Goal: Transaction & Acquisition: Purchase product/service

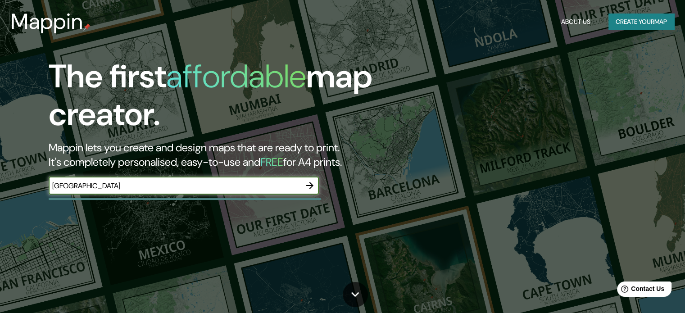
type input "[GEOGRAPHIC_DATA]"
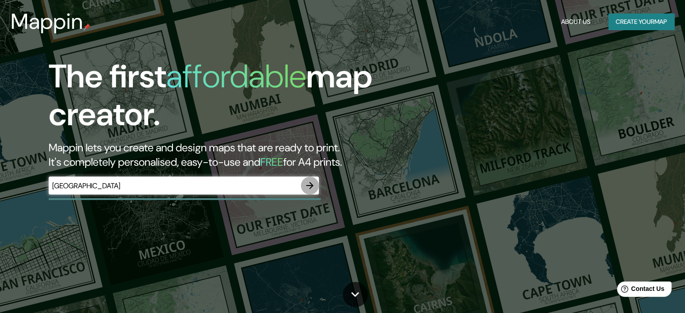
click at [310, 191] on button "button" at bounding box center [310, 186] width 18 height 18
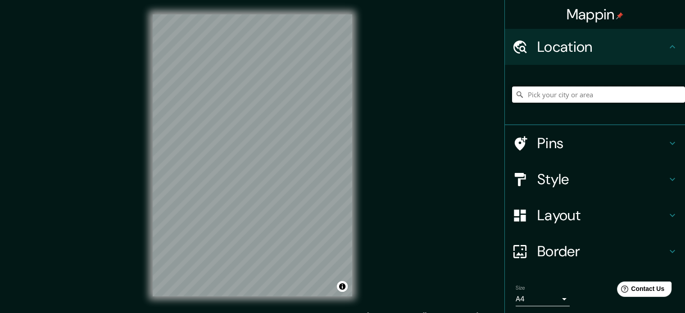
click at [640, 97] on input "Pick your city or area" at bounding box center [598, 94] width 173 height 16
type input "Strada Comunale Alla Basilica Di Superga, 10132 Turín Ciudad metropolitana de T…"
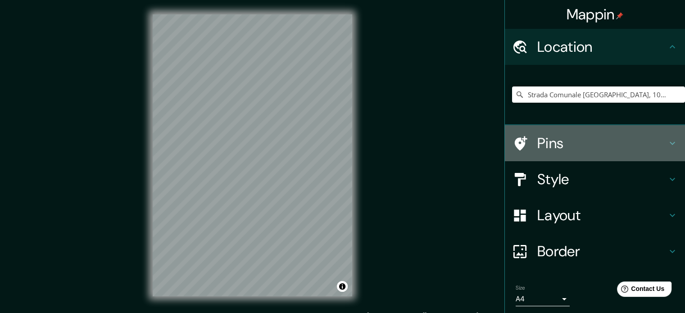
click at [659, 156] on div "Pins" at bounding box center [595, 143] width 180 height 36
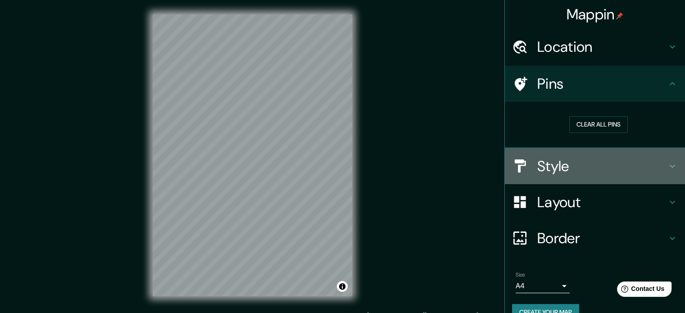
click at [600, 169] on h4 "Style" at bounding box center [602, 166] width 130 height 18
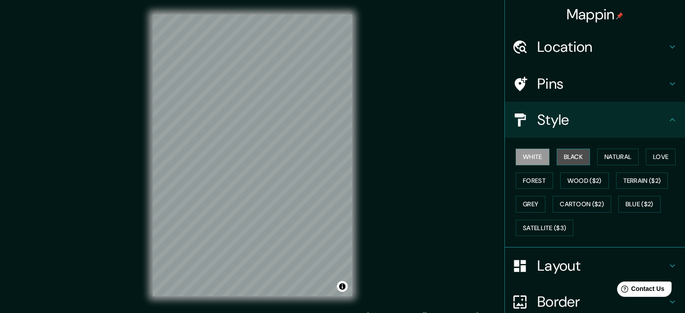
click at [571, 160] on button "Black" at bounding box center [574, 157] width 34 height 17
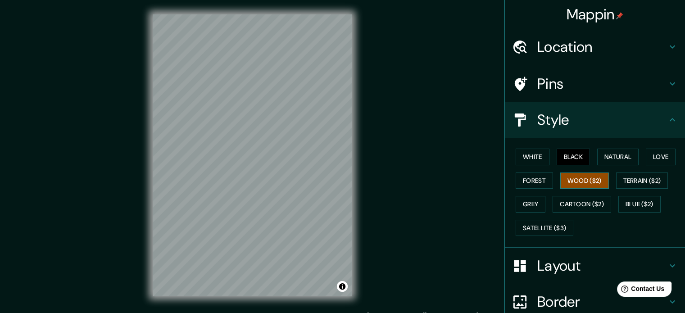
click at [568, 173] on button "Wood ($2)" at bounding box center [584, 181] width 49 height 17
click at [530, 180] on button "Forest" at bounding box center [534, 181] width 37 height 17
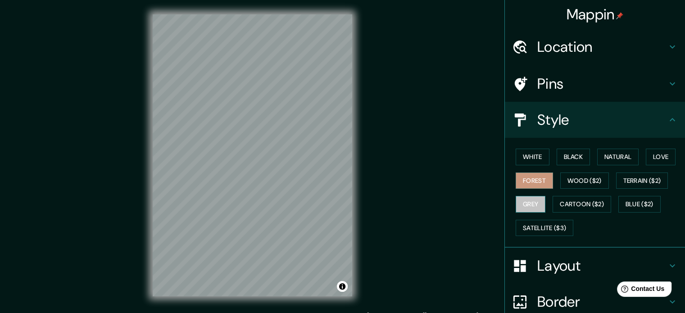
click at [531, 196] on button "Grey" at bounding box center [531, 204] width 30 height 17
click at [524, 178] on button "Forest" at bounding box center [534, 181] width 37 height 17
click at [522, 203] on button "Grey" at bounding box center [531, 204] width 30 height 17
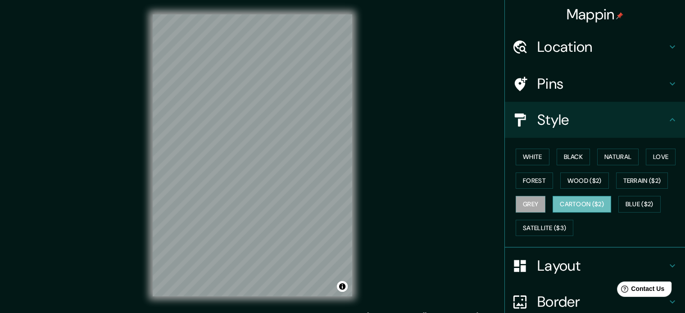
click at [568, 200] on button "Cartoon ($2)" at bounding box center [582, 204] width 59 height 17
click at [643, 206] on button "Blue ($2)" at bounding box center [639, 204] width 42 height 17
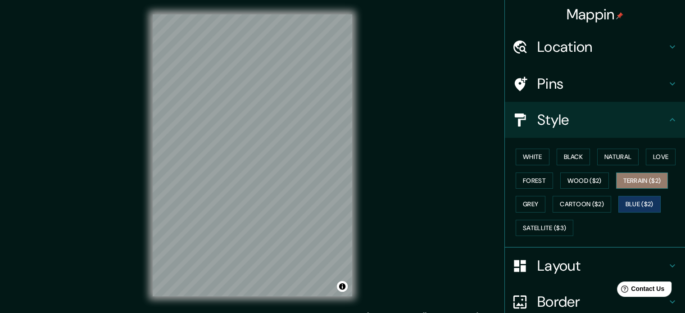
click at [638, 182] on button "Terrain ($2)" at bounding box center [642, 181] width 52 height 17
click at [563, 216] on div "White Black Natural Love Forest Wood ($2) Terrain ($2) Grey Cartoon ($2) Blue (…" at bounding box center [598, 192] width 173 height 95
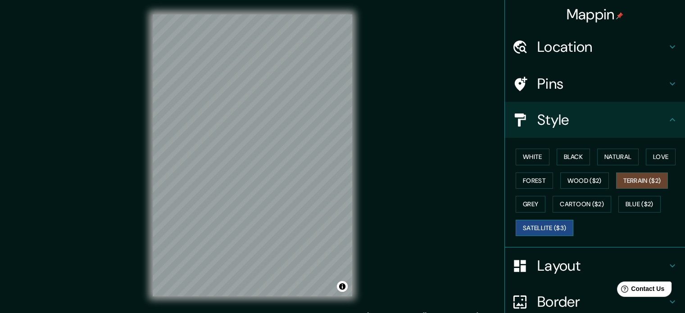
click at [555, 227] on button "Satellite ($3)" at bounding box center [545, 228] width 58 height 17
click at [625, 210] on button "Blue ($2)" at bounding box center [639, 204] width 42 height 17
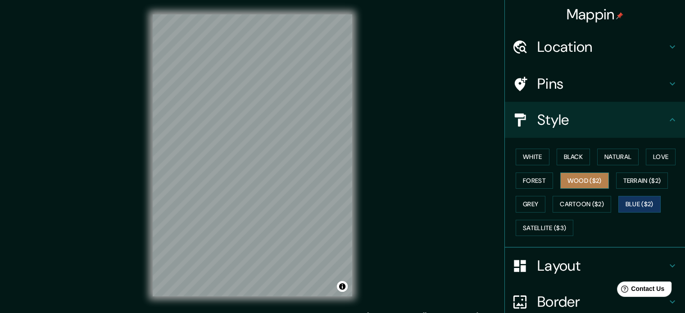
click at [593, 185] on button "Wood ($2)" at bounding box center [584, 181] width 49 height 17
click at [516, 177] on button "Forest" at bounding box center [534, 181] width 37 height 17
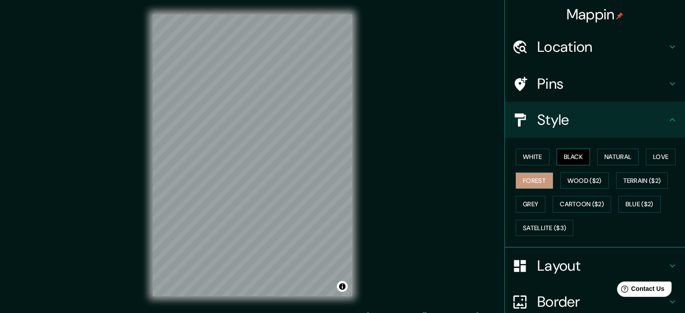
click at [583, 156] on button "Black" at bounding box center [574, 157] width 34 height 17
click at [627, 156] on button "Natural" at bounding box center [617, 157] width 41 height 17
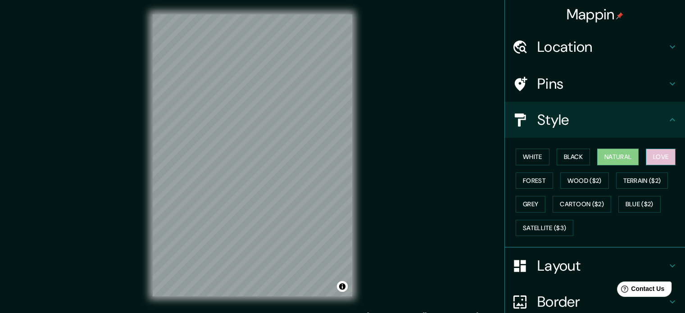
click at [651, 160] on button "Love" at bounding box center [661, 157] width 30 height 17
click at [571, 151] on button "Black" at bounding box center [574, 157] width 34 height 17
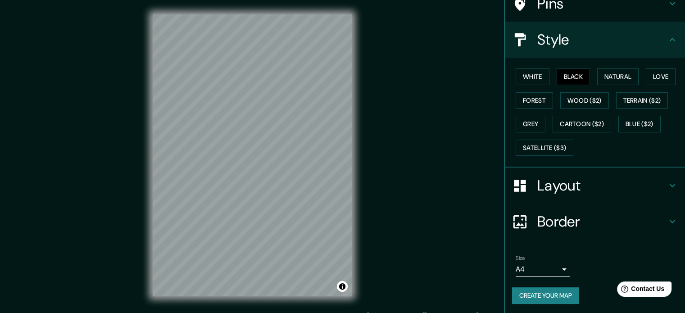
click at [594, 191] on h4 "Layout" at bounding box center [602, 186] width 130 height 18
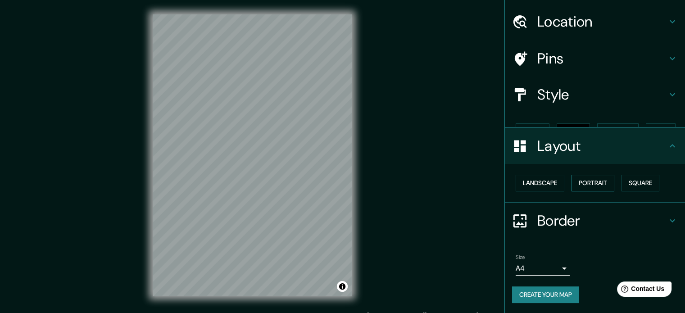
scroll to position [10, 0]
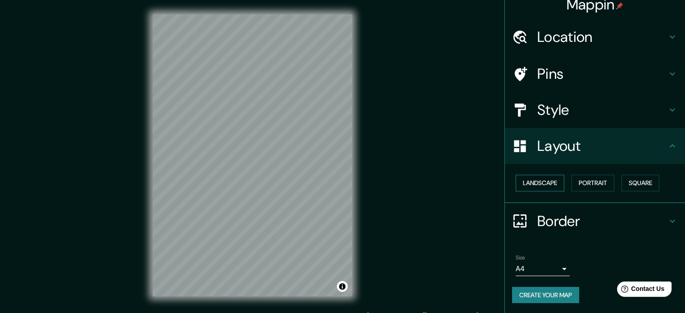
click at [539, 175] on button "Landscape" at bounding box center [540, 183] width 49 height 17
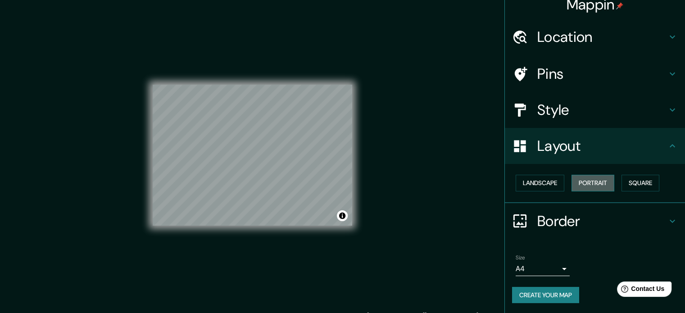
click at [583, 190] on button "Portrait" at bounding box center [593, 183] width 43 height 17
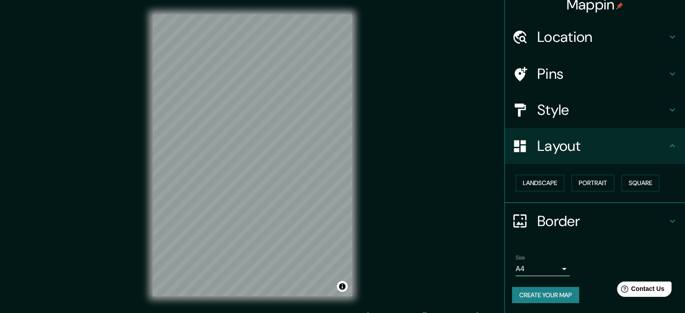
click at [635, 193] on div "Landscape Portrait Square" at bounding box center [598, 183] width 173 height 24
click at [639, 183] on button "Square" at bounding box center [641, 183] width 38 height 17
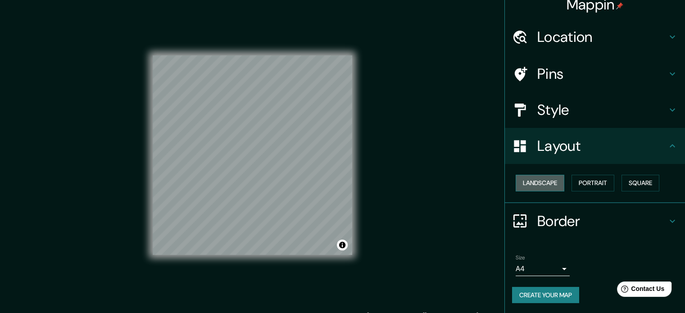
click at [550, 177] on button "Landscape" at bounding box center [540, 183] width 49 height 17
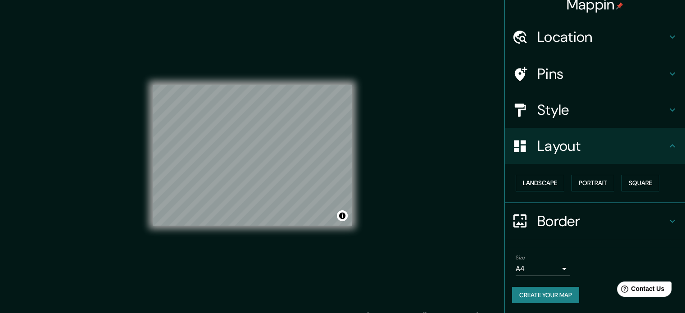
click at [590, 191] on div "Landscape Portrait Square" at bounding box center [598, 183] width 173 height 24
click at [638, 192] on div "Landscape Portrait Square" at bounding box center [598, 183] width 173 height 24
click at [639, 182] on button "Square" at bounding box center [641, 183] width 38 height 17
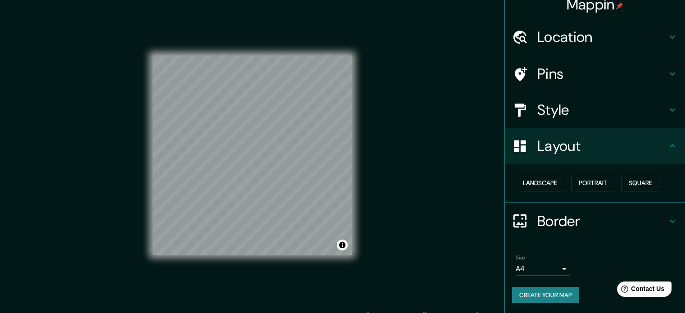
click at [535, 265] on body "Mappin Location Strada Comunale Alla Basilica Di Superga, 10132 Turín Ciudad me…" at bounding box center [342, 156] width 685 height 313
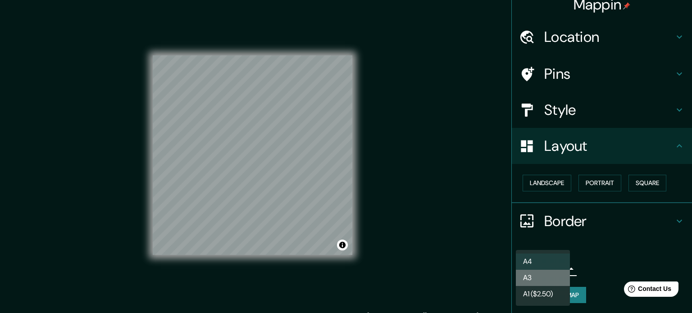
click at [534, 276] on li "A3" at bounding box center [543, 278] width 54 height 16
type input "a4"
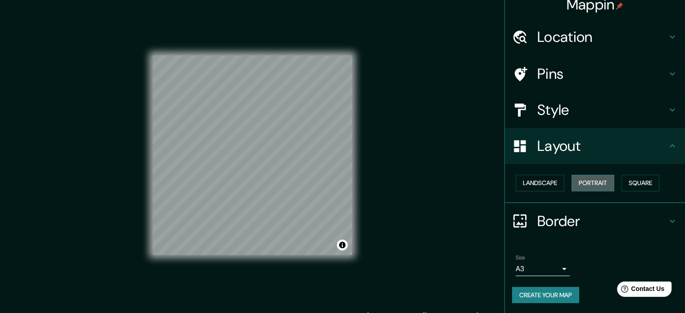
click at [586, 184] on button "Portrait" at bounding box center [593, 183] width 43 height 17
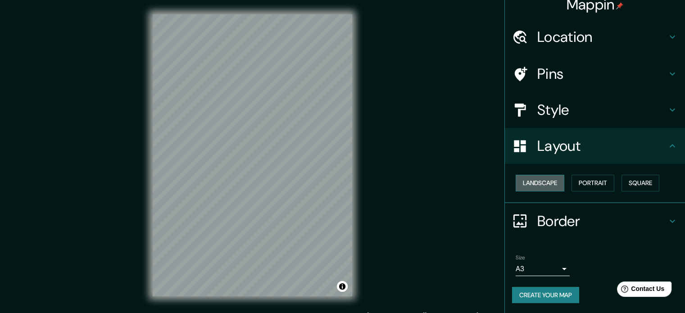
click at [545, 182] on button "Landscape" at bounding box center [540, 183] width 49 height 17
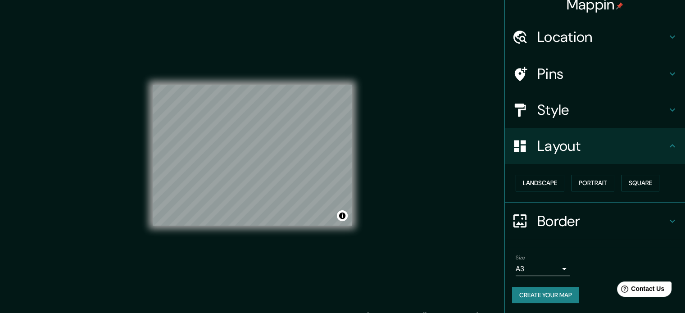
click at [577, 192] on div "Landscape Portrait Square" at bounding box center [598, 183] width 173 height 24
click at [582, 186] on button "Portrait" at bounding box center [593, 183] width 43 height 17
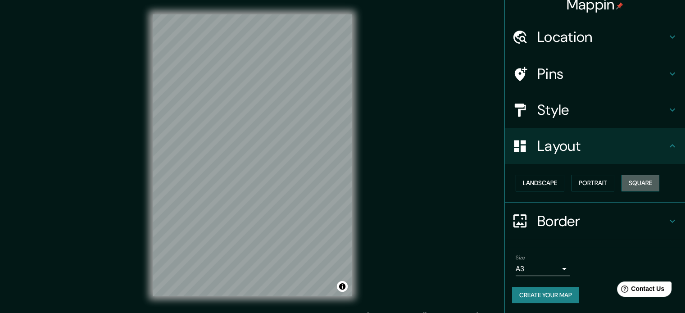
click at [647, 183] on button "Square" at bounding box center [641, 183] width 38 height 17
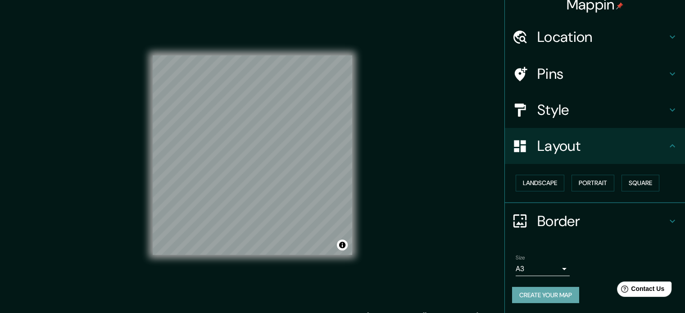
click at [560, 297] on button "Create your map" at bounding box center [545, 295] width 67 height 17
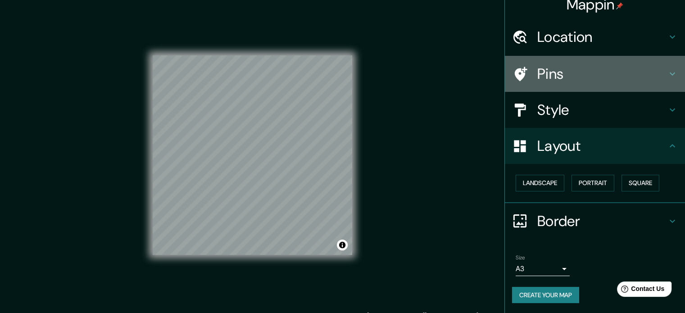
click at [572, 65] on h4 "Pins" at bounding box center [602, 74] width 130 height 18
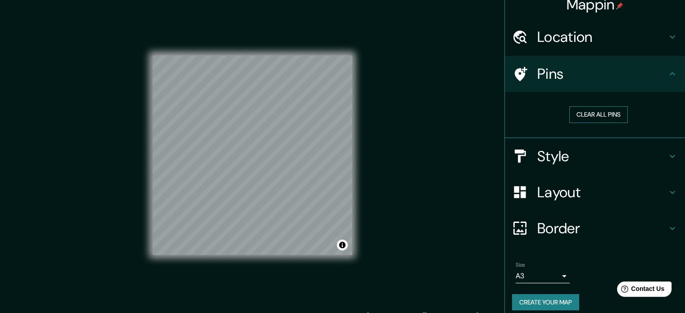
click at [577, 113] on button "Clear all pins" at bounding box center [598, 114] width 59 height 17
click at [640, 153] on h4 "Style" at bounding box center [602, 156] width 130 height 18
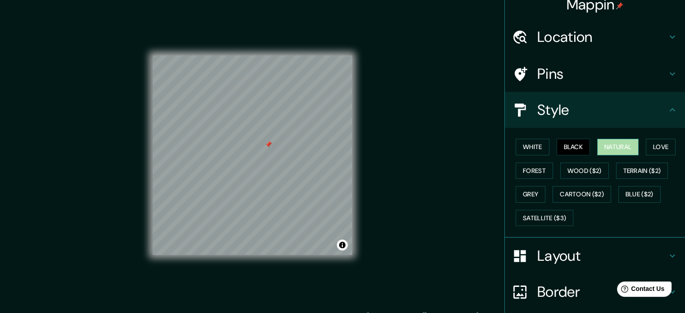
click at [611, 142] on button "Natural" at bounding box center [617, 147] width 41 height 17
click at [639, 160] on div "White Black Natural Love Forest Wood ($2) Terrain ($2) Grey Cartoon ($2) Blue (…" at bounding box center [598, 182] width 173 height 95
drag, startPoint x: 660, startPoint y: 150, endPoint x: 653, endPoint y: 149, distance: 6.8
click at [660, 150] on button "Love" at bounding box center [661, 147] width 30 height 17
click at [561, 146] on button "Black" at bounding box center [574, 147] width 34 height 17
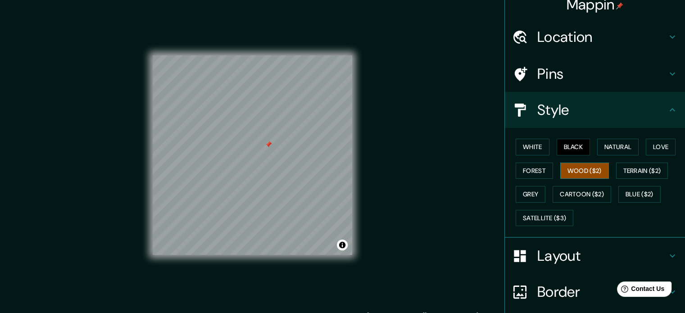
click at [560, 163] on button "Wood ($2)" at bounding box center [584, 171] width 49 height 17
click at [537, 160] on div "White Black Natural Love Forest Wood ($2) Terrain ($2) Grey Cartoon ($2) Blue (…" at bounding box center [598, 182] width 173 height 95
click at [536, 165] on button "Forest" at bounding box center [534, 171] width 37 height 17
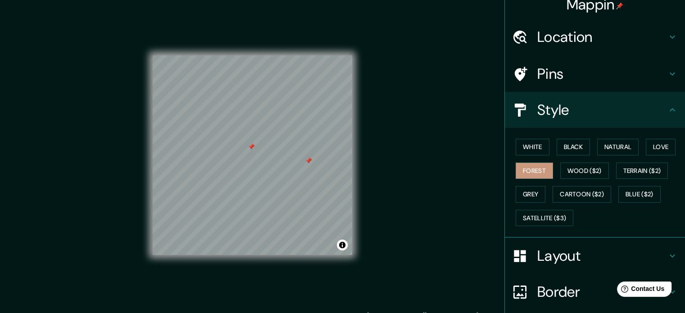
drag, startPoint x: 312, startPoint y: 163, endPoint x: 309, endPoint y: 160, distance: 4.8
click at [309, 160] on div at bounding box center [308, 160] width 7 height 7
click at [546, 142] on div "White Black Natural Love Forest Wood ($2) Terrain ($2) Grey Cartoon ($2) Blue (…" at bounding box center [598, 182] width 173 height 95
click at [544, 144] on div "White Black Natural Love Forest Wood ($2) Terrain ($2) Grey Cartoon ($2) Blue (…" at bounding box center [598, 182] width 173 height 95
drag, startPoint x: 532, startPoint y: 145, endPoint x: 541, endPoint y: 142, distance: 9.7
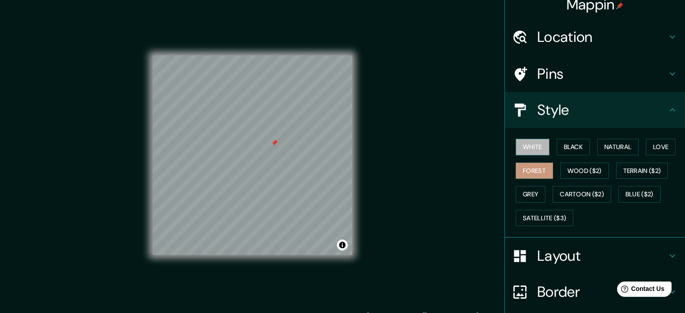
click at [531, 145] on button "White" at bounding box center [533, 147] width 34 height 17
click at [565, 136] on div "White Black Natural Love Forest Wood ($2) Terrain ($2) Grey Cartoon ($2) Blue (…" at bounding box center [598, 182] width 173 height 95
click at [569, 145] on button "Black" at bounding box center [574, 147] width 34 height 17
drag, startPoint x: 268, startPoint y: 144, endPoint x: 263, endPoint y: 150, distance: 8.6
click at [261, 152] on div at bounding box center [264, 153] width 7 height 7
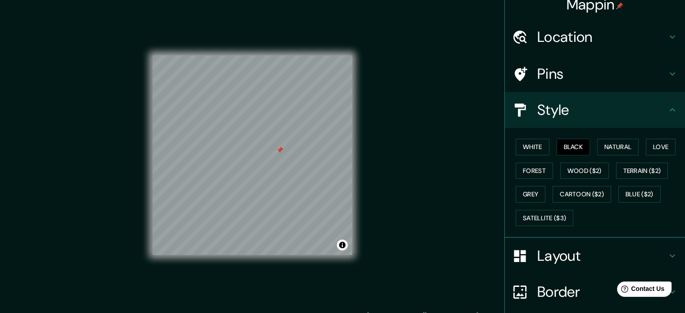
drag, startPoint x: 263, startPoint y: 150, endPoint x: 279, endPoint y: 147, distance: 16.1
click at [279, 147] on div at bounding box center [279, 149] width 7 height 7
drag, startPoint x: 225, startPoint y: 120, endPoint x: 247, endPoint y: 124, distance: 22.0
click at [244, 126] on div at bounding box center [244, 123] width 7 height 7
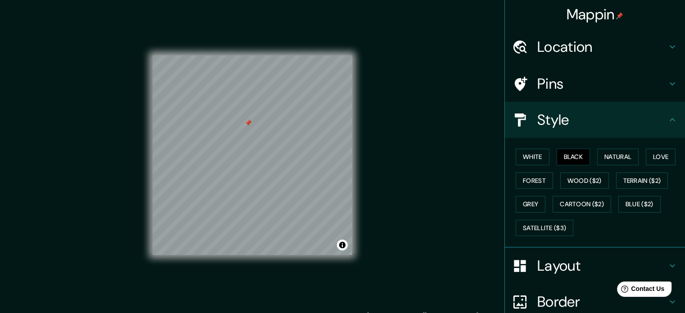
click at [604, 52] on h4 "Location" at bounding box center [602, 47] width 130 height 18
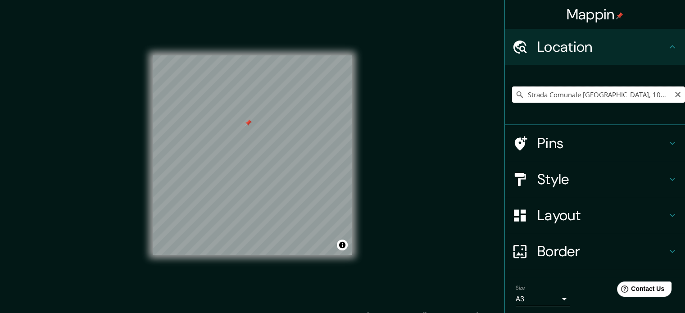
click at [582, 93] on input "Strada Comunale Alla Basilica Di Superga, 10132 Turín Ciudad metropolitana de T…" at bounding box center [598, 94] width 173 height 16
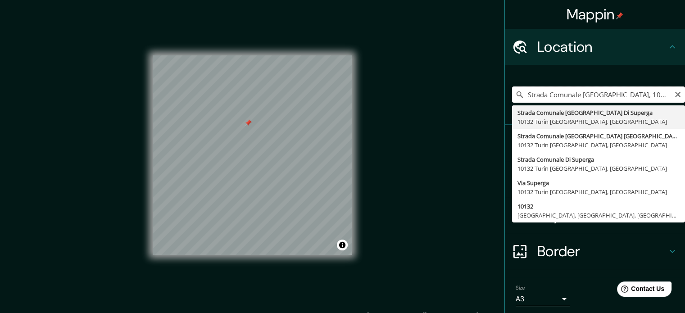
click at [581, 93] on input "Strada Comunale Aldela Basilica Di Superga, 10132 Turín Ciudad metropolitana de…" at bounding box center [598, 94] width 173 height 16
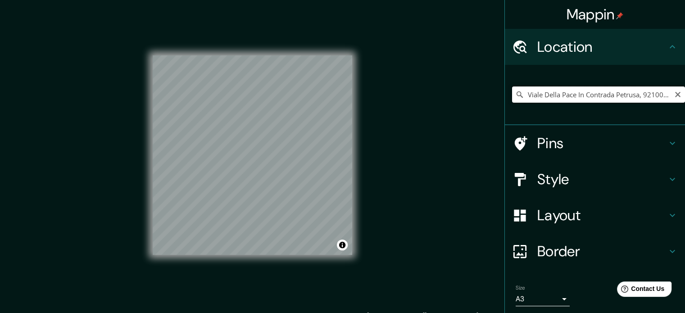
click at [561, 96] on input "Viale Della Pace In Contrada Petrusa, 92100 Agrigento Agrigento, Italia" at bounding box center [598, 94] width 173 height 16
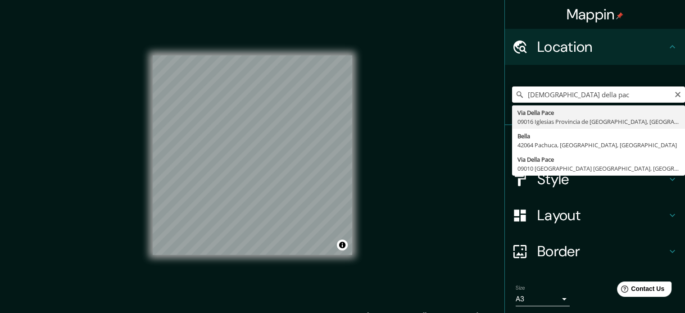
click at [315, 87] on div "Mappin Location iglesia della pac Via Della Pace 09016 Iglesias Provincia de Ce…" at bounding box center [342, 162] width 685 height 325
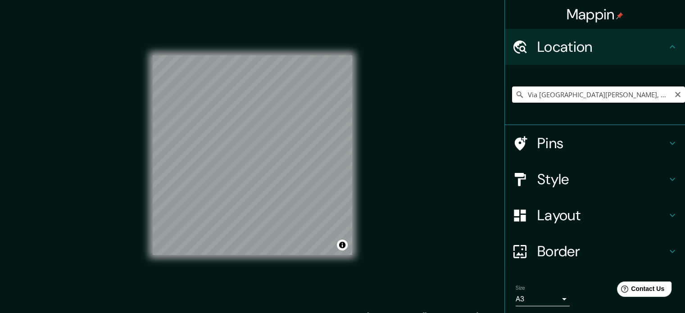
click at [584, 94] on input "Via Santa Maria Della Pace, 85029 Venosa Potenza, Italia" at bounding box center [598, 94] width 173 height 16
click at [583, 93] on input "Via Santa Maria Della Pace, 85029 Venosa Potenza, Italia" at bounding box center [598, 94] width 173 height 16
paste input "362628"
paste input "Iglesia de Santa María della Pace"
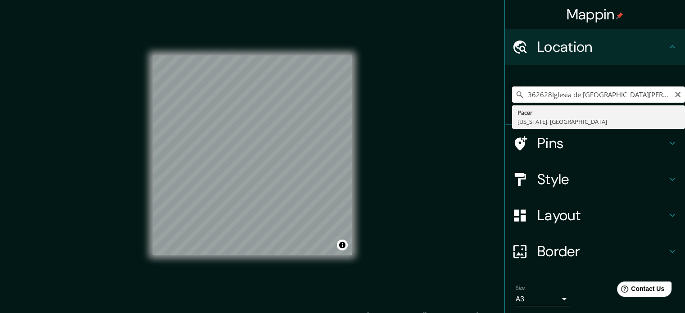
drag, startPoint x: 528, startPoint y: 94, endPoint x: 228, endPoint y: 46, distance: 303.7
click at [228, 46] on div "Mappin Location 362628Iglesia de Santa María della Pace Pacer California, Estad…" at bounding box center [342, 162] width 685 height 325
drag, startPoint x: 641, startPoint y: 100, endPoint x: 354, endPoint y: 66, distance: 288.9
click at [354, 66] on div "Mappin Location Pacer, California, Estados Unidos Stuttgart Baden-Wurtemberg, A…" at bounding box center [342, 162] width 685 height 325
paste input "Iglesia de Santa María della Pace"
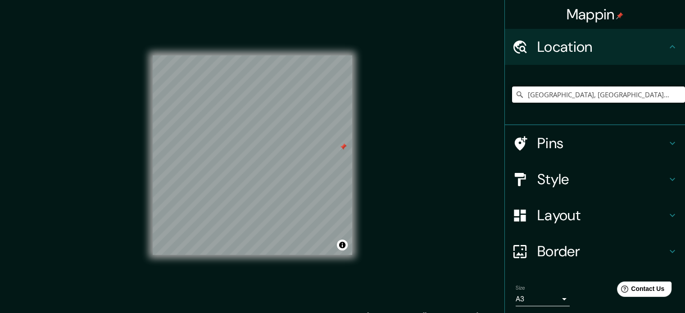
click at [345, 81] on div "Mappin Location Stuttgart, Baden-Wurtemberg, Alemania Stuttgart Baden-Wurtember…" at bounding box center [342, 162] width 685 height 325
paste input "Iglesia de Santa María della Pace"
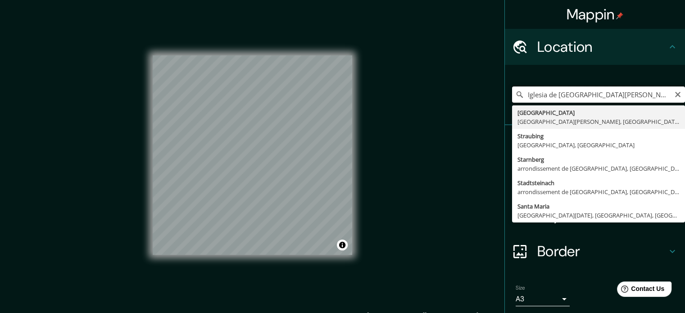
click at [272, 79] on div "Mappin Location Iglesia de Santa María della Pace Stuttgart Baden-Wurtemberg, A…" at bounding box center [342, 162] width 685 height 325
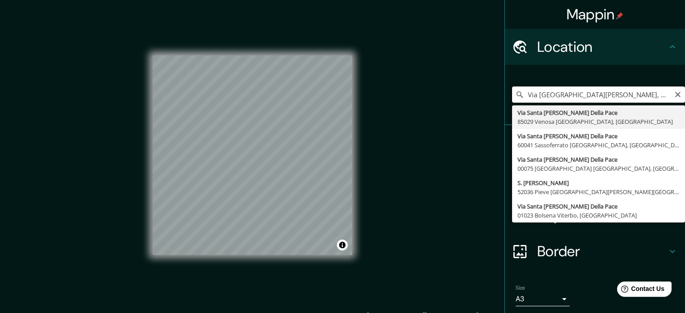
click at [585, 98] on input "Via Santa Maria Della Pace, 85029 Venosa Potenza, Italia" at bounding box center [598, 94] width 173 height 16
click at [584, 97] on input "Via Santa Maria Della Pace, 85029 Venosa Potenza, Italia" at bounding box center [598, 94] width 173 height 16
click at [583, 96] on input "Via Santa Maria Della Pace, 85029 Venosa Potenza, Italia" at bounding box center [598, 94] width 173 height 16
click at [582, 96] on input "Via Santa Maria Della Pace, 85029 Venosa Potenza, Italia" at bounding box center [598, 94] width 173 height 16
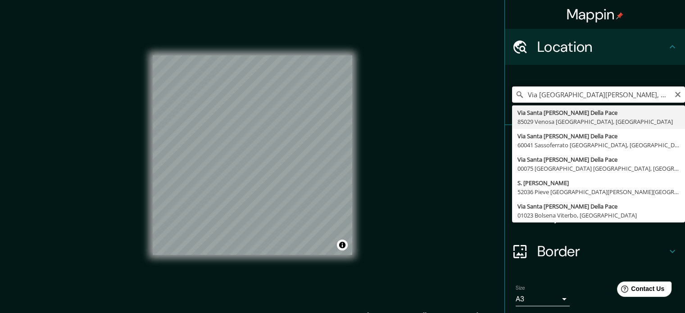
click at [582, 96] on input "Via Santa Maria Della Pace, 85029 Venosa Potenza, Italia" at bounding box center [598, 94] width 173 height 16
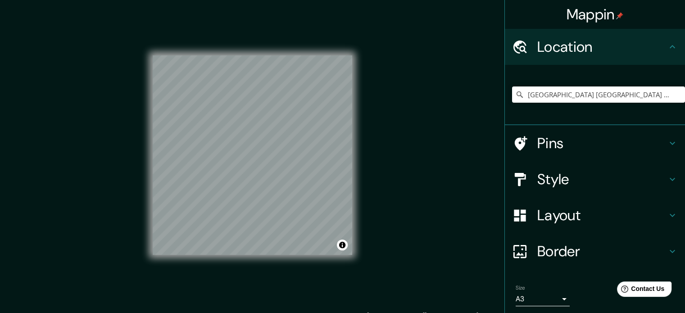
click at [607, 180] on h4 "Style" at bounding box center [602, 179] width 130 height 18
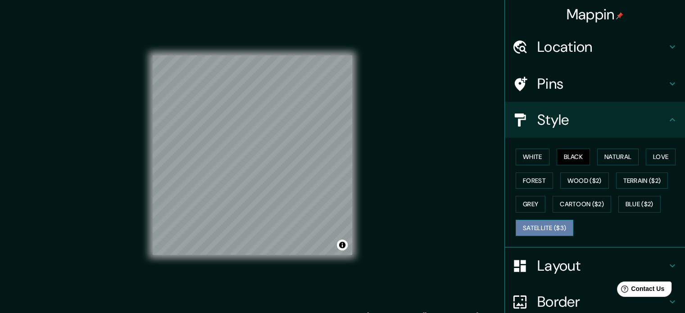
click at [548, 221] on button "Satellite ($3)" at bounding box center [545, 228] width 58 height 17
click at [565, 43] on h4 "Location" at bounding box center [602, 47] width 130 height 18
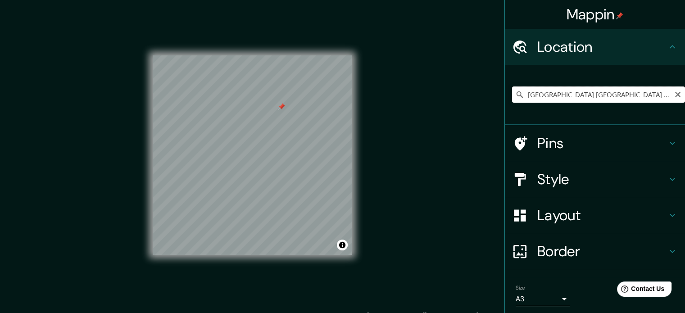
click at [619, 91] on input "Via Arco Della Pace, 03037 Pontecorvo Frosinone, Italia" at bounding box center [598, 94] width 173 height 16
click at [619, 90] on input "Via Arco Della Pace, 03037 Pontecorvo Frosinone, Italia" at bounding box center [598, 94] width 173 height 16
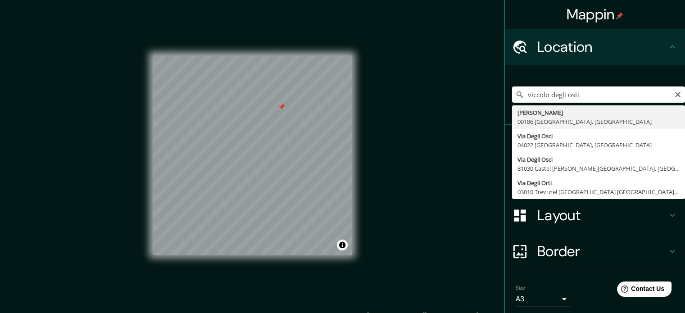
type input "Vicolo Degli Osti, 00186 Roma Ciudad metropolitana de Roma Capital, Italia"
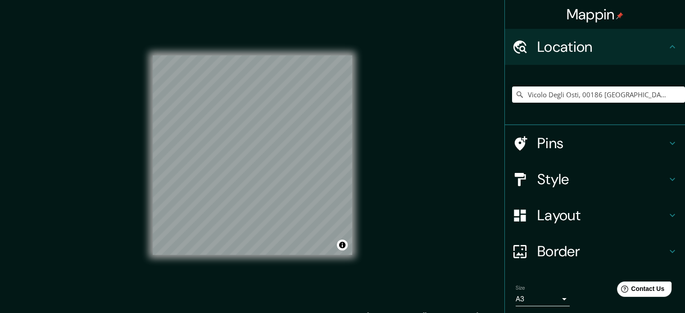
click at [579, 154] on div "Pins" at bounding box center [595, 143] width 180 height 36
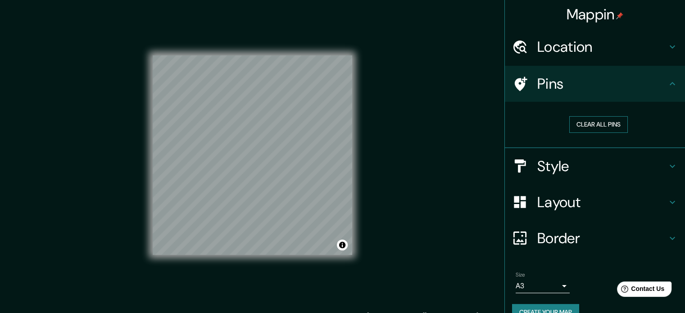
click at [589, 128] on button "Clear all pins" at bounding box center [598, 124] width 59 height 17
click at [288, 151] on div at bounding box center [291, 147] width 7 height 7
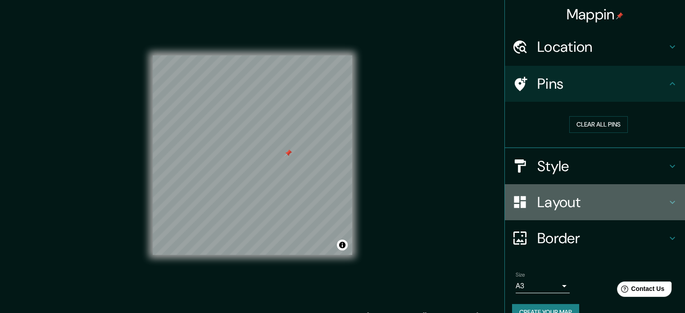
click at [616, 194] on h4 "Layout" at bounding box center [602, 202] width 130 height 18
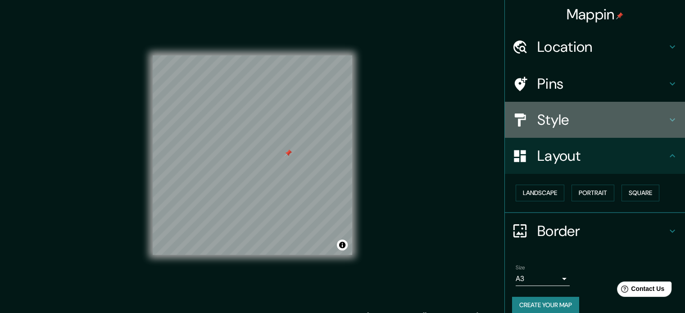
click at [583, 132] on div "Style" at bounding box center [595, 120] width 180 height 36
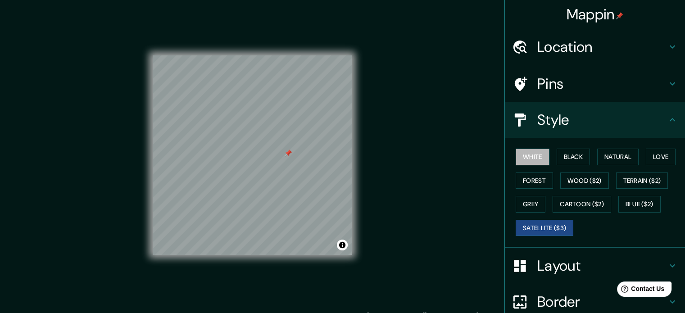
click at [535, 155] on button "White" at bounding box center [533, 157] width 34 height 17
click at [584, 159] on div "White Black Natural Love Forest Wood ($2) Terrain ($2) Grey Cartoon ($2) Blue (…" at bounding box center [598, 192] width 173 height 95
click at [573, 156] on button "Black" at bounding box center [574, 157] width 34 height 17
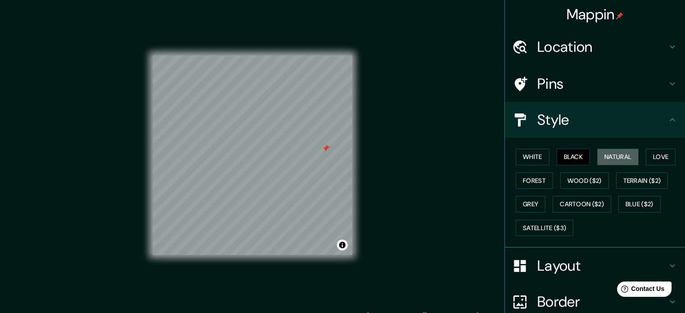
drag, startPoint x: 620, startPoint y: 159, endPoint x: 590, endPoint y: 150, distance: 31.1
click at [619, 159] on button "Natural" at bounding box center [617, 157] width 41 height 17
click at [541, 152] on button "White" at bounding box center [533, 157] width 34 height 17
click at [571, 154] on button "Black" at bounding box center [574, 157] width 34 height 17
drag, startPoint x: 335, startPoint y: 151, endPoint x: 313, endPoint y: 145, distance: 22.3
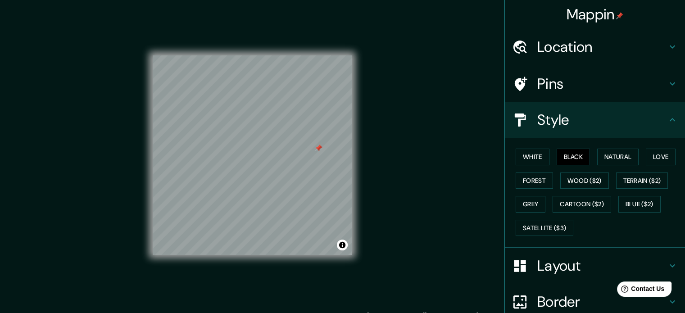
click at [315, 145] on div at bounding box center [318, 148] width 7 height 7
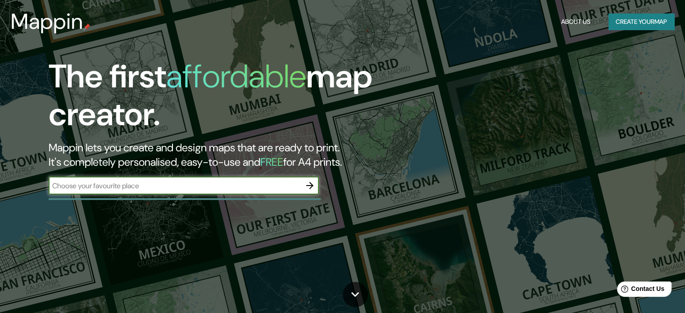
click at [195, 185] on input "text" at bounding box center [175, 186] width 252 height 10
paste input "[GEOGRAPHIC_DATA]"
type input "basílica de superga"
click at [314, 186] on icon "button" at bounding box center [309, 185] width 11 height 11
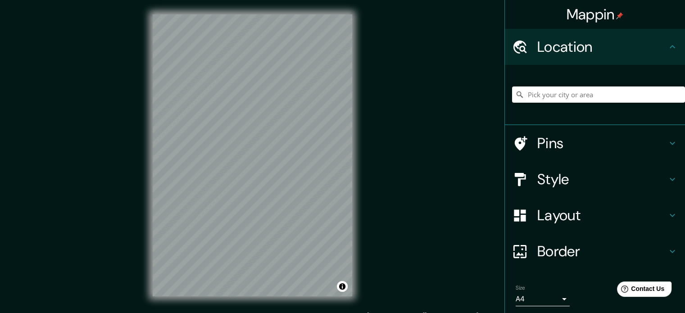
drag, startPoint x: 646, startPoint y: 110, endPoint x: 642, endPoint y: 104, distance: 7.9
click at [645, 109] on div at bounding box center [598, 94] width 173 height 45
click at [639, 96] on input "Pick your city or area" at bounding box center [598, 94] width 173 height 16
paste input "basílica de superga"
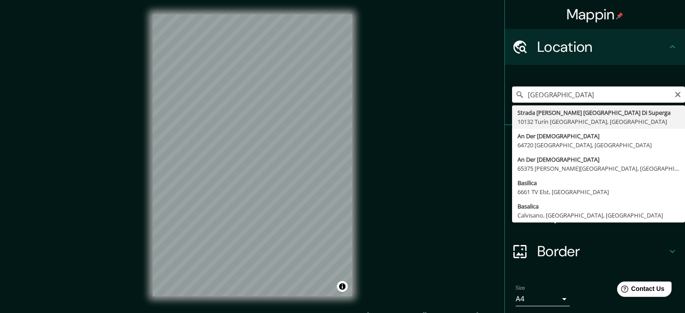
type input "Strada Comunale Alla Basilica Di Superga, 10132 Turín Ciudad metropolitana de T…"
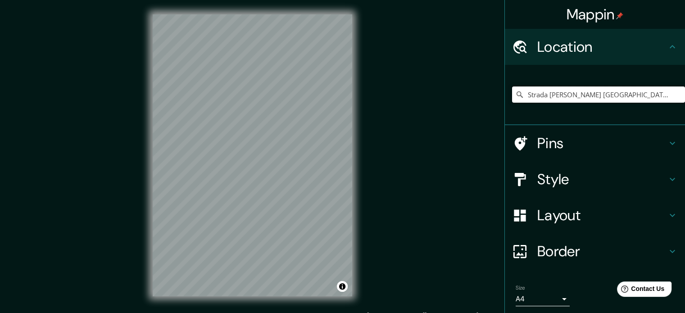
scroll to position [49, 0]
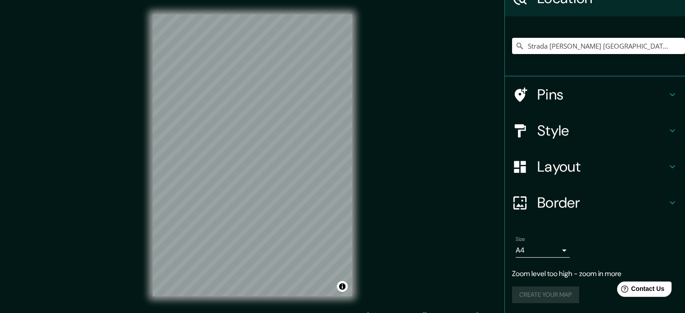
drag, startPoint x: 614, startPoint y: 122, endPoint x: 613, endPoint y: 129, distance: 7.9
click at [615, 122] on h4 "Style" at bounding box center [602, 131] width 130 height 18
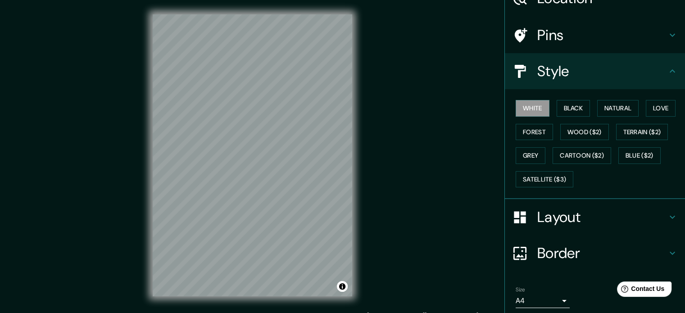
click at [564, 208] on h4 "Layout" at bounding box center [602, 217] width 130 height 18
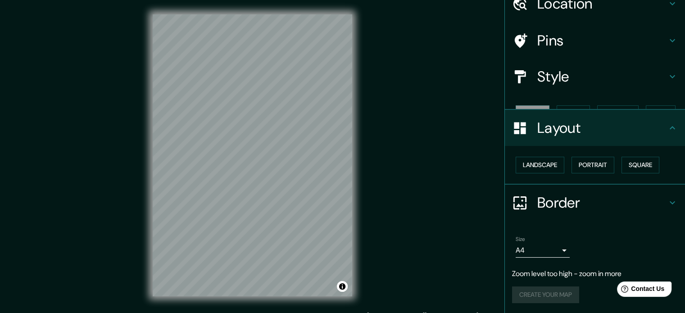
scroll to position [28, 0]
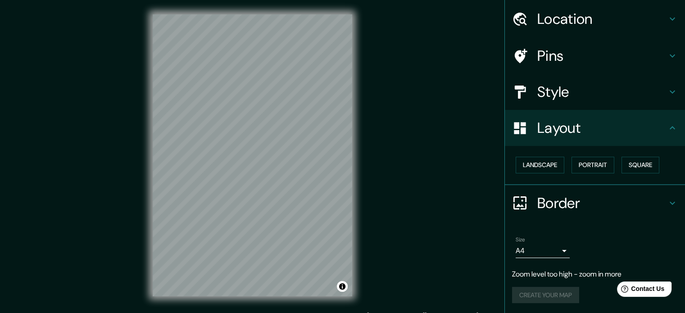
click at [558, 90] on h4 "Style" at bounding box center [602, 92] width 130 height 18
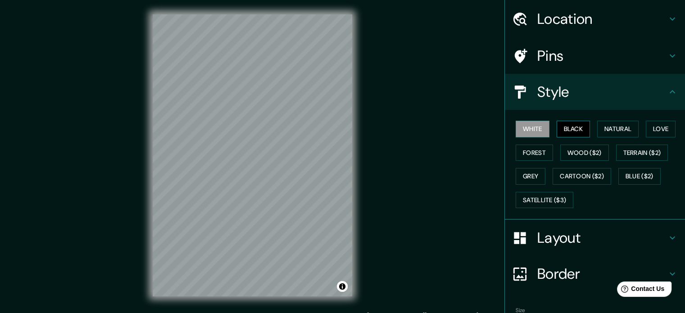
click at [565, 130] on button "Black" at bounding box center [574, 129] width 34 height 17
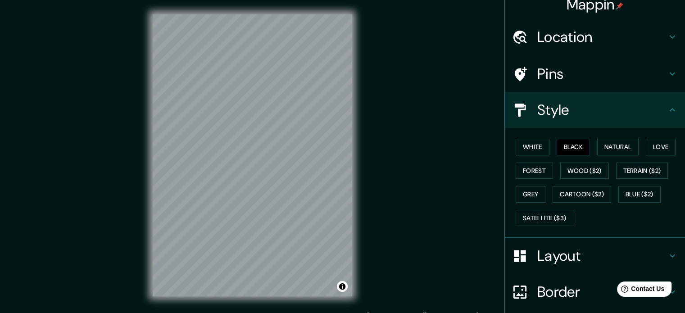
scroll to position [0, 0]
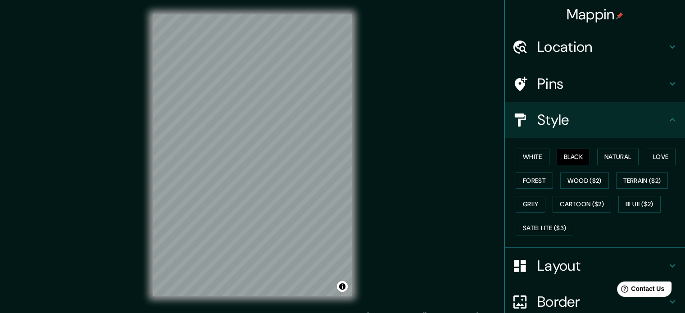
click at [636, 59] on div "Location" at bounding box center [595, 47] width 180 height 36
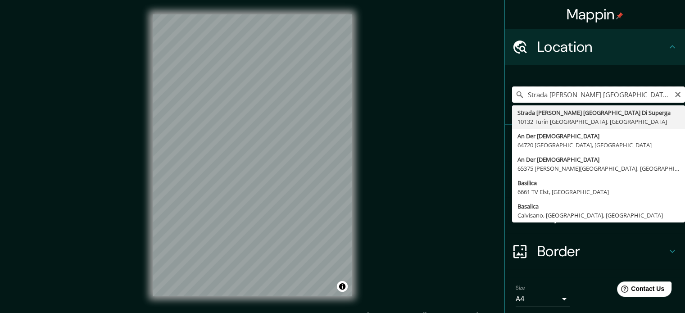
click at [647, 91] on input "Strada Comunale Alla Basilica Di Superga, 10132 Turín Ciudad metropolitana de T…" at bounding box center [598, 94] width 173 height 16
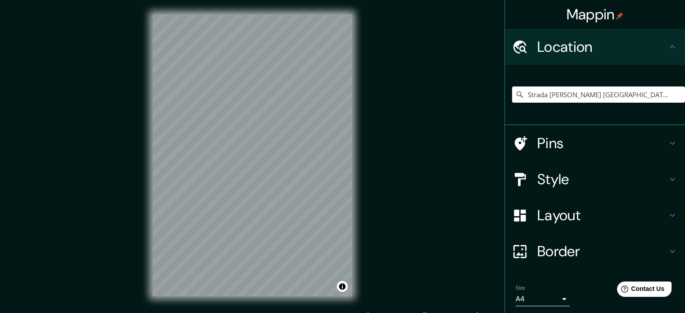
click at [640, 103] on div "Strada Comunale Alla Basilica Di Superga, 10132 Turín Ciudad metropolitana de T…" at bounding box center [598, 94] width 173 height 45
click at [644, 95] on input "Strada Comunale Alla Basilica Di Superga, 10132 Turín Ciudad metropolitana de T…" at bounding box center [598, 94] width 173 height 16
click at [674, 93] on icon "Clear" at bounding box center [677, 94] width 7 height 7
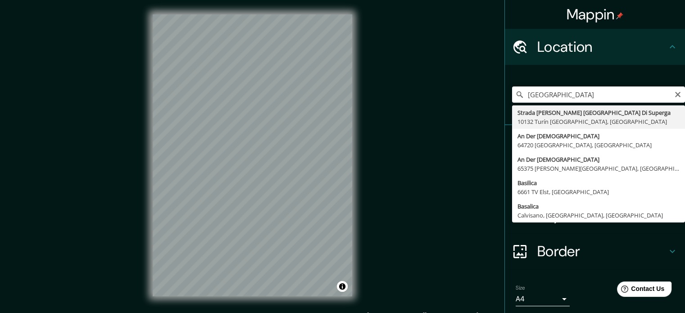
type input "Strada Comunale Alla Basilica Di Superga, 10132 Turín Ciudad metropolitana de T…"
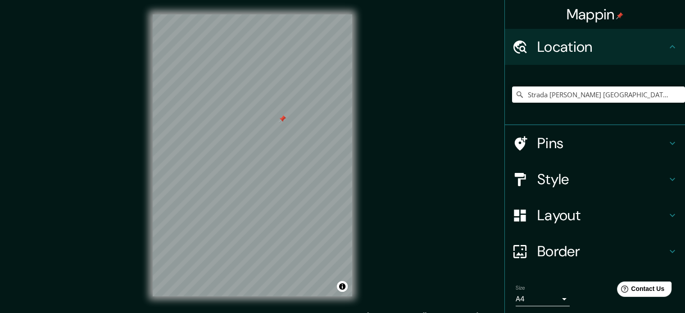
click at [616, 183] on h4 "Style" at bounding box center [602, 179] width 130 height 18
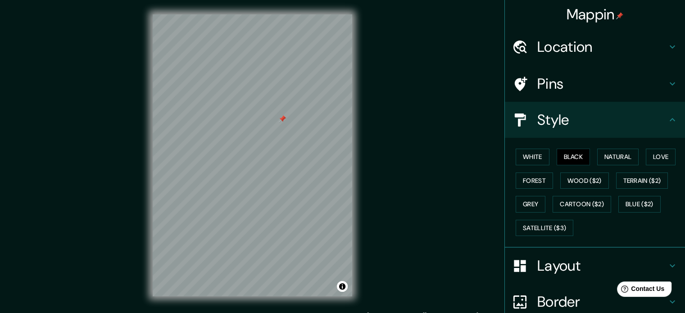
drag, startPoint x: 549, startPoint y: 228, endPoint x: 484, endPoint y: 217, distance: 66.3
click at [549, 227] on button "Satellite ($3)" at bounding box center [545, 228] width 58 height 17
click at [558, 160] on button "Black" at bounding box center [574, 157] width 34 height 17
click at [615, 161] on button "Natural" at bounding box center [617, 157] width 41 height 17
click at [652, 149] on button "Love" at bounding box center [661, 157] width 30 height 17
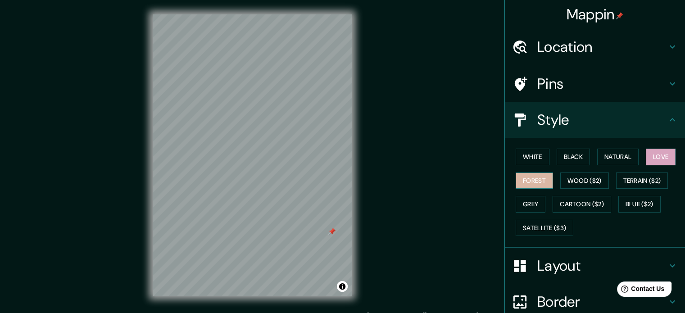
click at [539, 179] on button "Forest" at bounding box center [534, 181] width 37 height 17
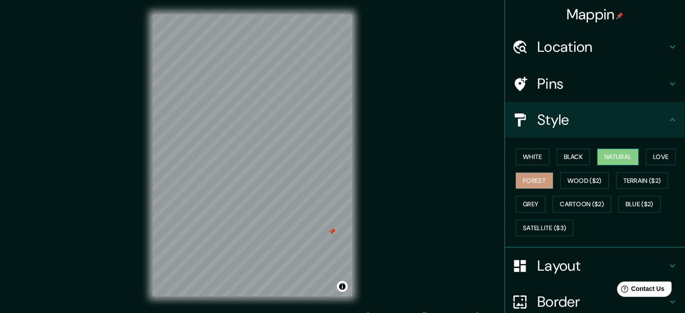
click at [622, 154] on button "Natural" at bounding box center [617, 157] width 41 height 17
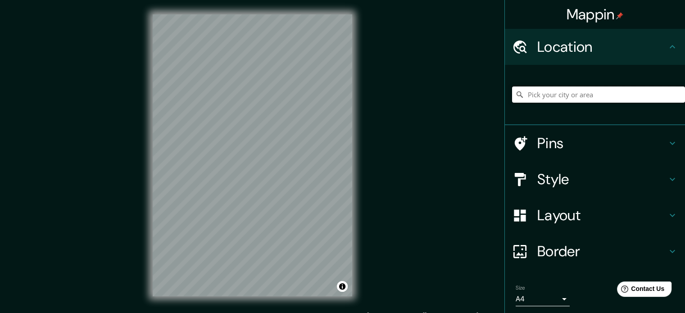
click at [595, 92] on input "Pick your city or area" at bounding box center [598, 94] width 173 height 16
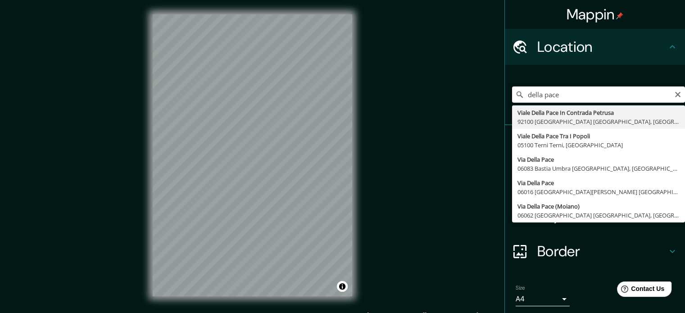
type input "Viale Della Pace In Contrada Petrusa, 92100 Agrigento Agrigento, Italia"
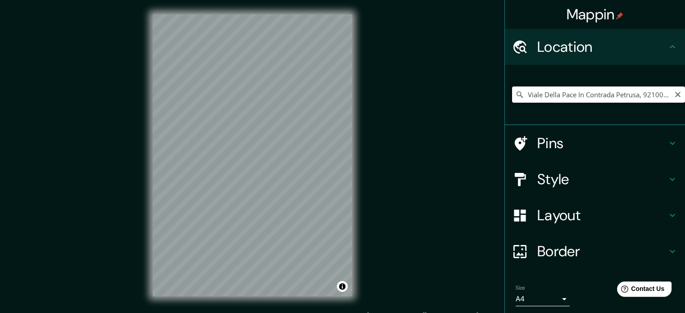
click at [604, 98] on input "Viale Della Pace In Contrada Petrusa, 92100 Agrigento Agrigento, Italia" at bounding box center [598, 94] width 173 height 16
click at [602, 95] on input "Viale Della Pace In Contrada Petrusa, 92100 Agrigento Agrigento, Italia" at bounding box center [598, 94] width 173 height 16
drag, startPoint x: 602, startPoint y: 95, endPoint x: 548, endPoint y: 62, distance: 63.5
click at [601, 95] on input "Viale Della Pace In Contrada Petrusa, 92100 Agrigento Agrigento, Italia" at bounding box center [598, 94] width 173 height 16
